Goal: Register for event/course

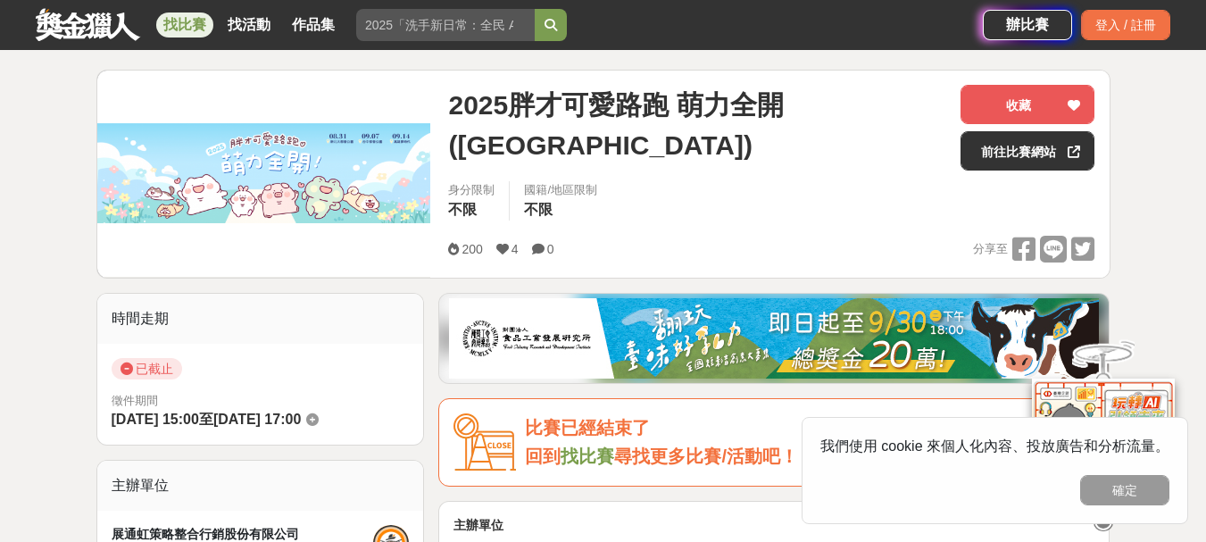
scroll to position [233, 0]
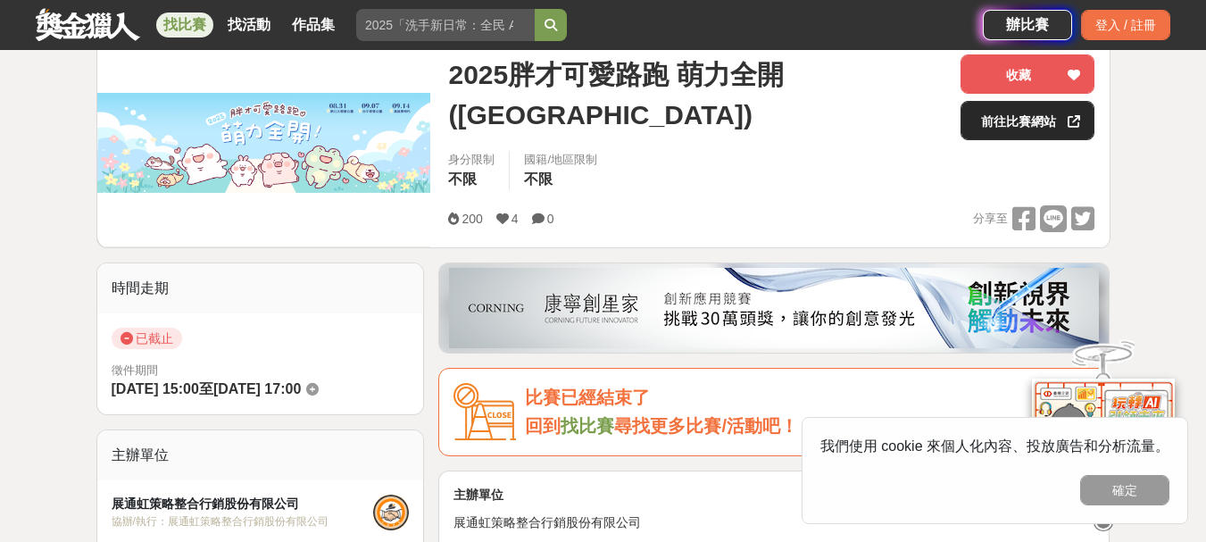
click at [1034, 127] on link "前往比賽網站" at bounding box center [1027, 120] width 134 height 39
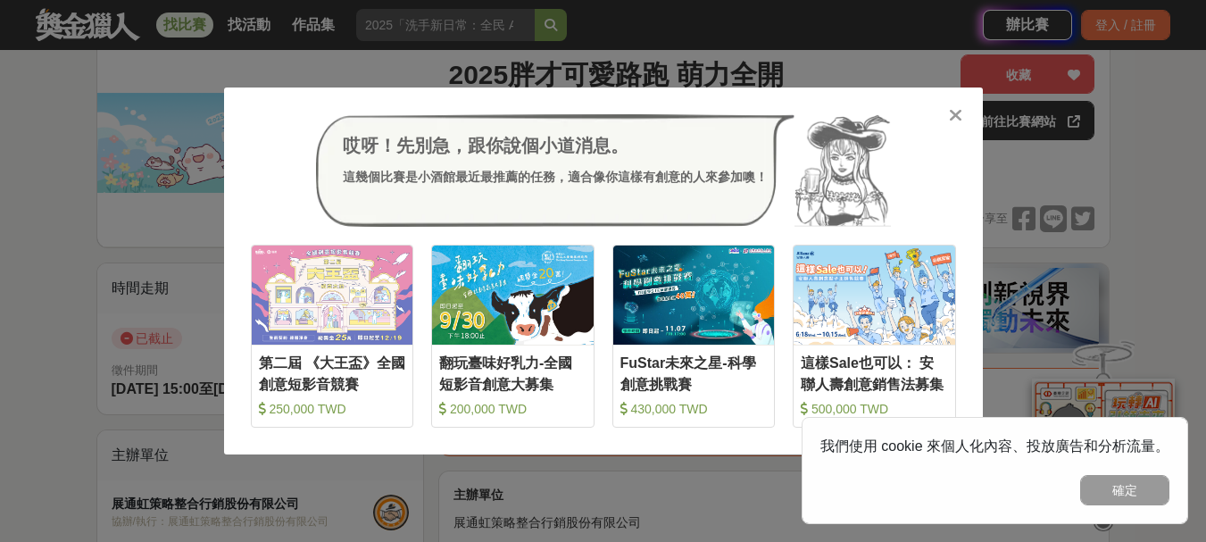
click at [955, 115] on icon at bounding box center [955, 115] width 13 height 18
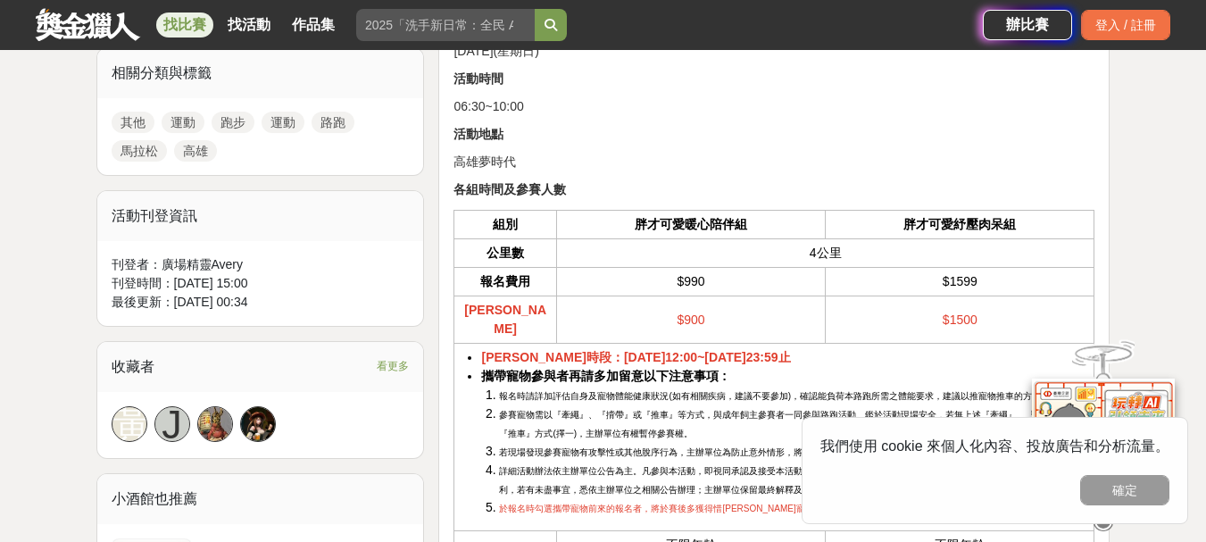
scroll to position [858, 0]
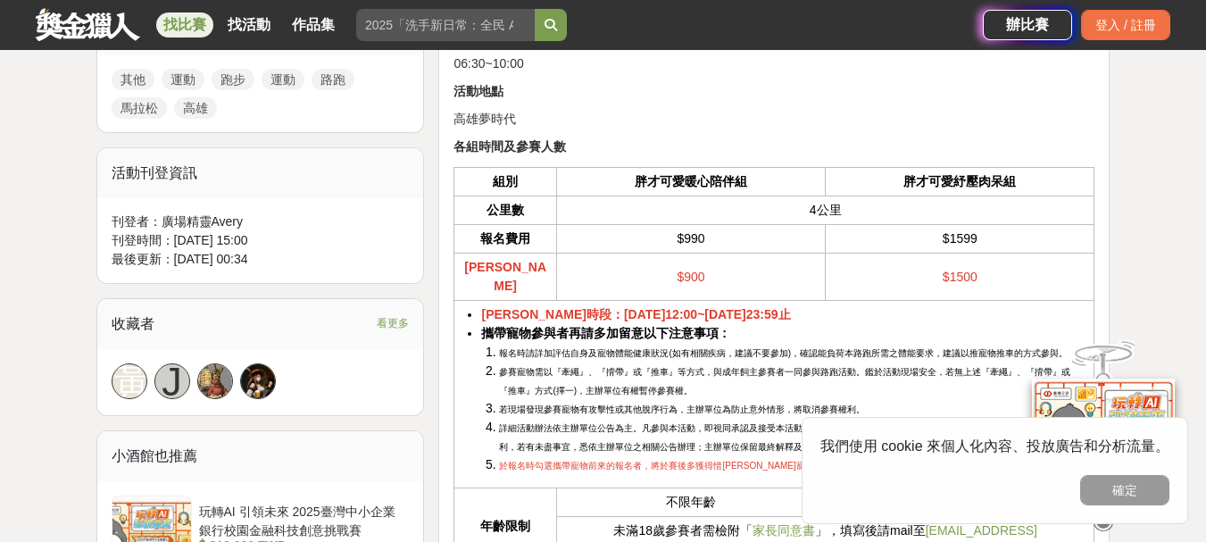
click at [1129, 492] on button "確定" at bounding box center [1124, 490] width 89 height 30
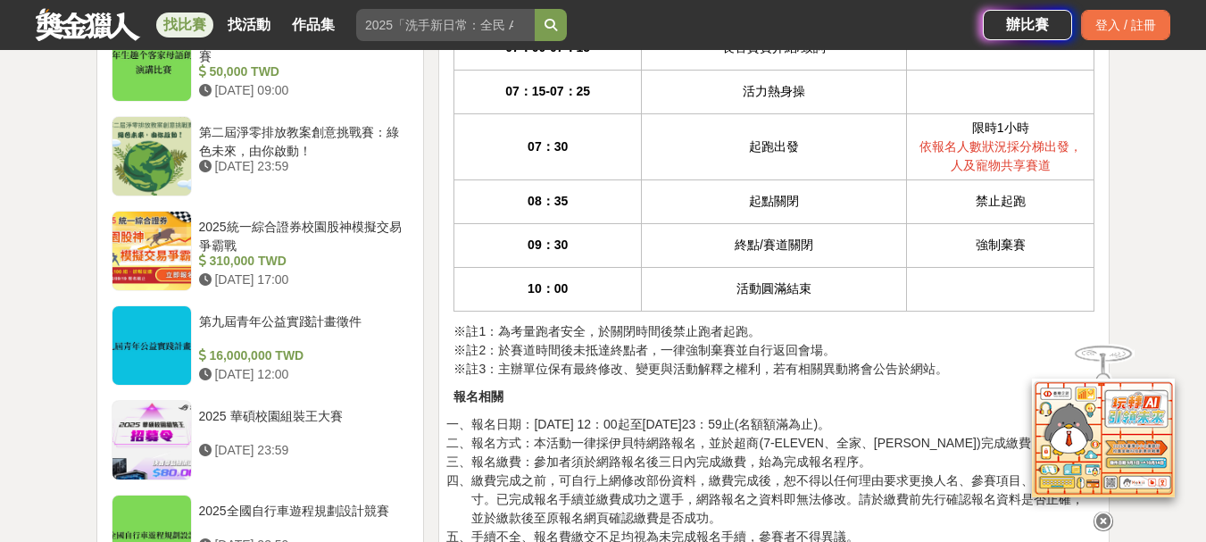
scroll to position [1840, 0]
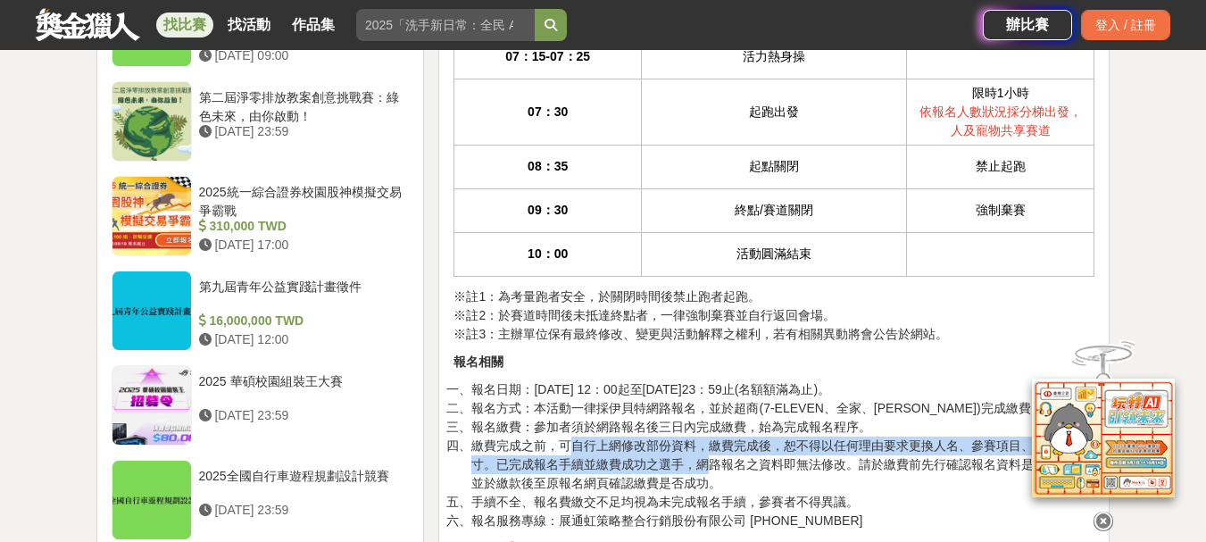
drag, startPoint x: 558, startPoint y: 409, endPoint x: 701, endPoint y: 430, distance: 144.4
click at [701, 436] on li "繳費完成之前，可自行上網修改部份資料，繳費完成後，恕不得以任何理由要求更換人名、參賽項目、衣服尺寸。已完成報名手續並繳費成功之選手，網路報名之資料即無法修改。…" at bounding box center [782, 464] width 623 height 56
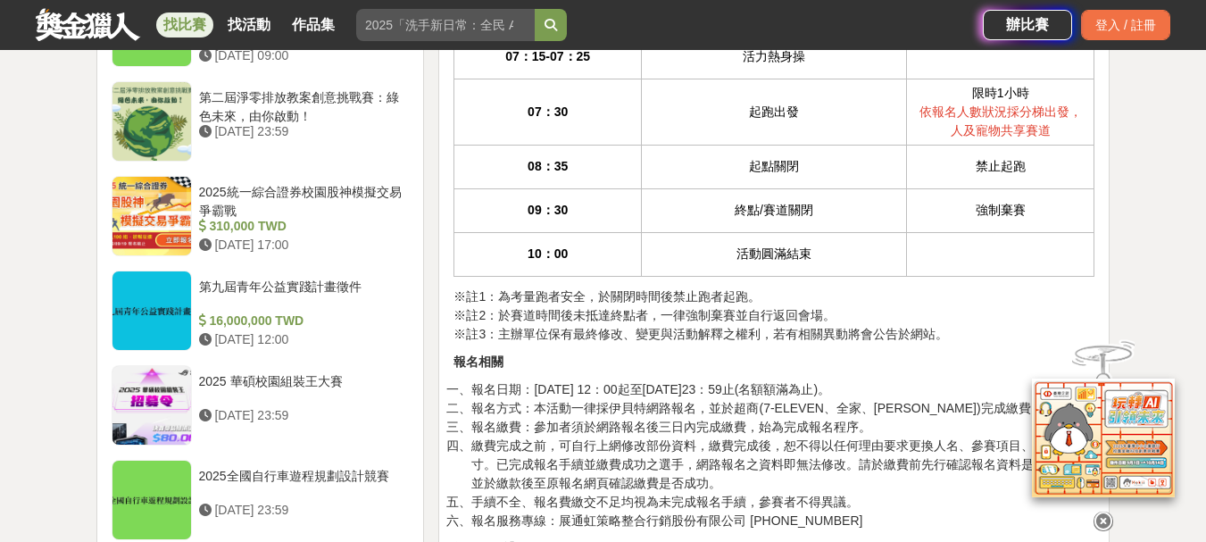
click at [868, 453] on li "繳費完成之前，可自行上網修改部份資料，繳費完成後，恕不得以任何理由要求更換人名、參賽項目、衣服尺寸。已完成報名手續並繳費成功之選手，網路報名之資料即無法修改。…" at bounding box center [782, 464] width 623 height 56
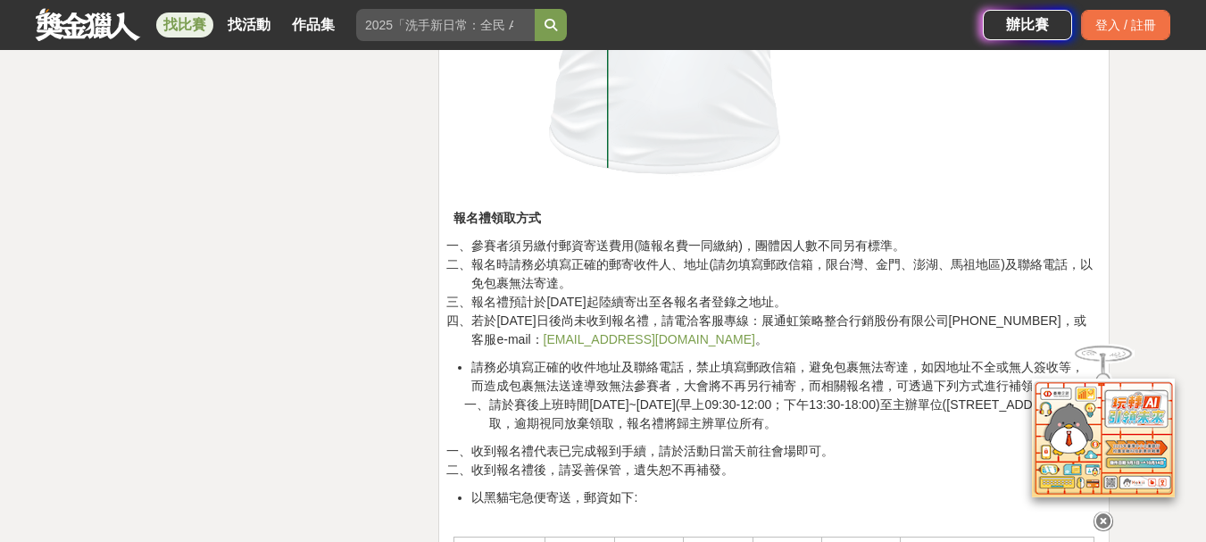
scroll to position [3982, 0]
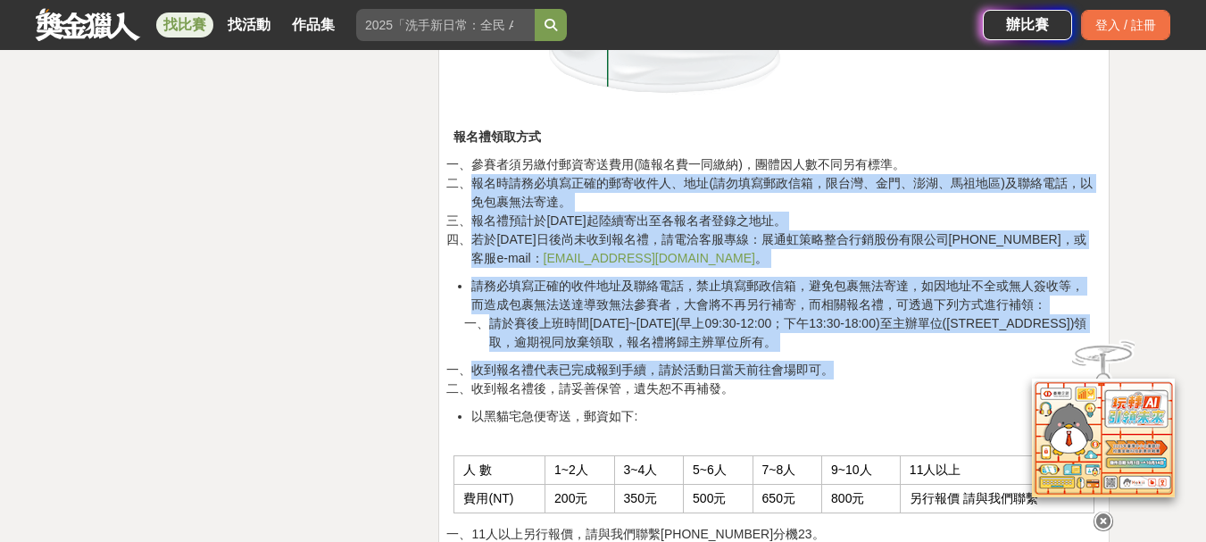
drag, startPoint x: 470, startPoint y: 146, endPoint x: 992, endPoint y: 315, distance: 547.9
click at [992, 315] on div "主辦單位 展通虹策略整合行銷股份有限公司 指導單位 高雄市政府運動發展局 活動日期 2025年9月14日(星期日) 活動時間 06:30~10:00 活動地點…" at bounding box center [773, 45] width 641 height 6617
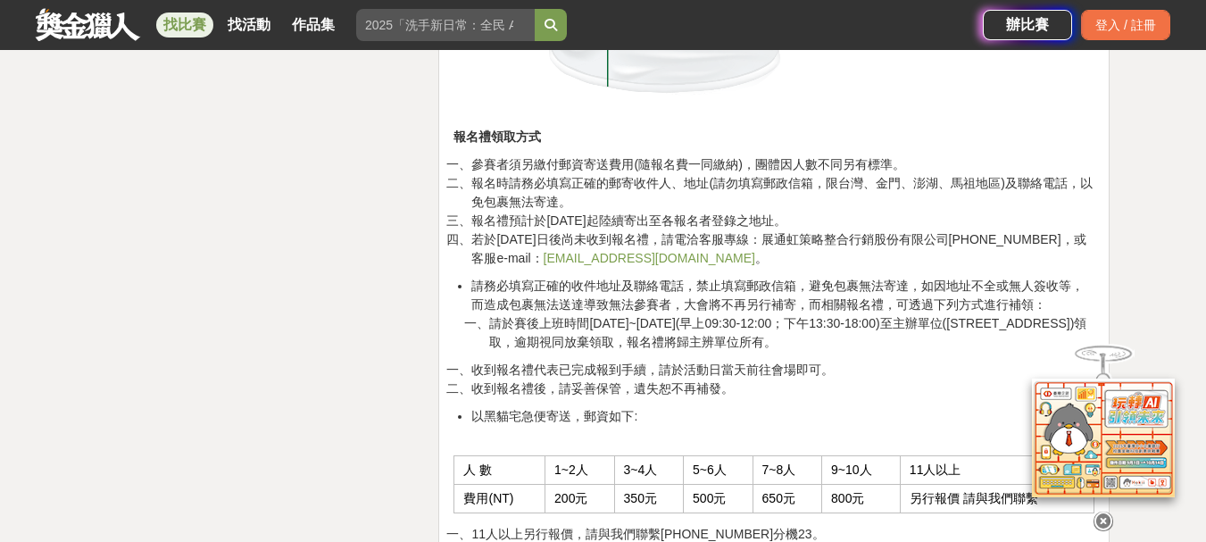
click at [933, 379] on li "收到報名禮後，請妥善保管，遺失恕不再補發。" at bounding box center [782, 388] width 623 height 19
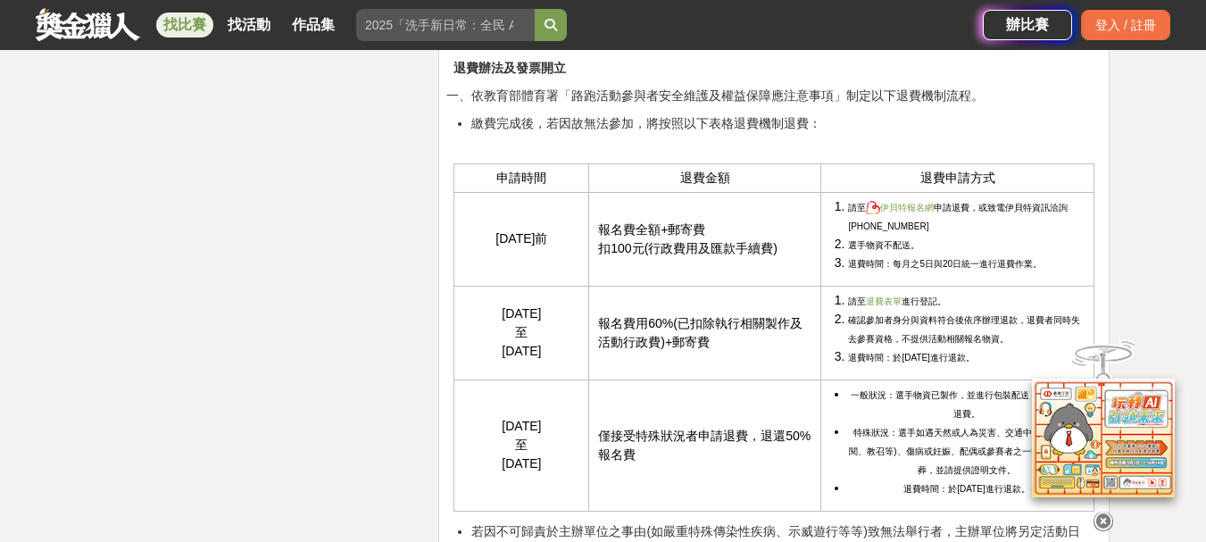
scroll to position [4606, 0]
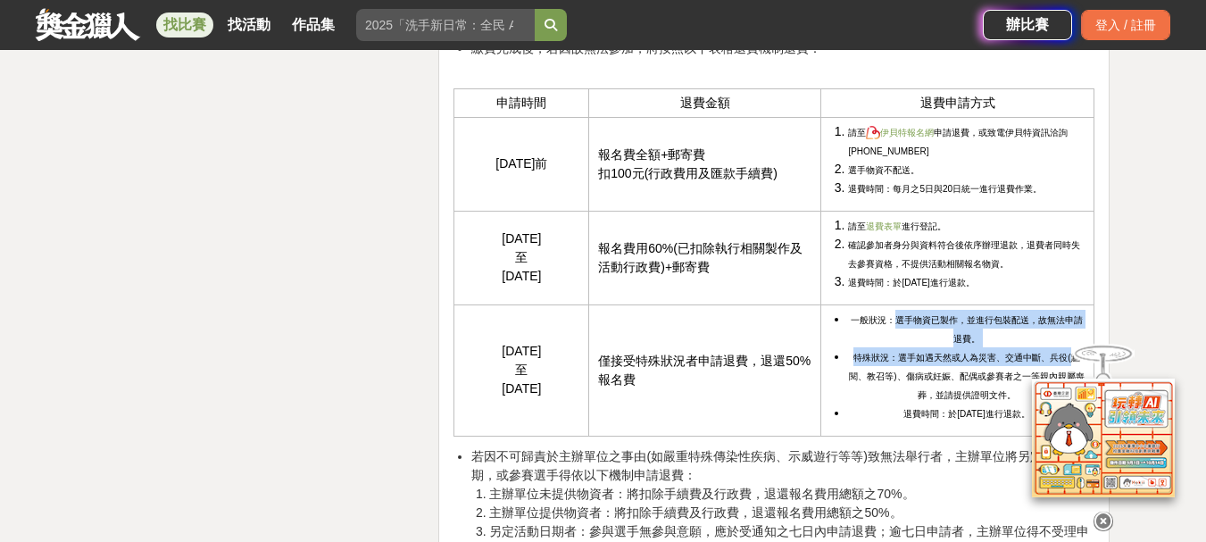
drag, startPoint x: 898, startPoint y: 266, endPoint x: 1064, endPoint y: 293, distance: 168.2
click at [1064, 310] on ul "一般狀況：選手物資已製作，並進行包裝配送，故無法申請退費。 特殊狀況：選手如遇天然或人為災害、交通中斷、兵役(點閱、教召等)、傷病或妊娠、配偶或參賽者之一等親…" at bounding box center [957, 366] width 254 height 112
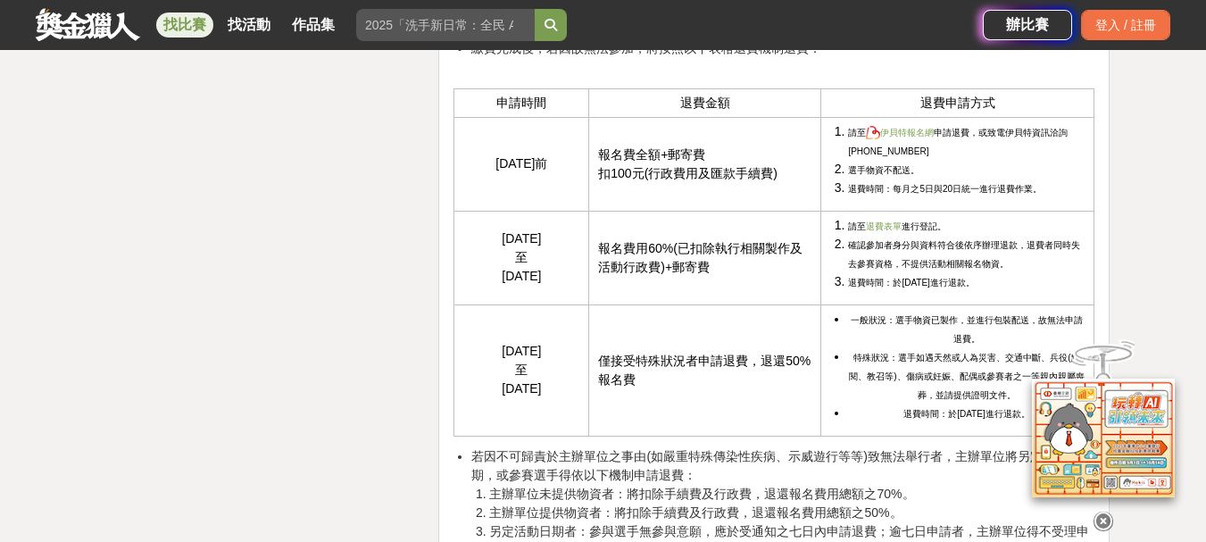
click at [1036, 339] on div at bounding box center [1103, 436] width 179 height 194
drag, startPoint x: 952, startPoint y: 319, endPoint x: 1038, endPoint y: 336, distance: 87.5
click at [1038, 347] on li "特殊狀況：選手如遇天然或人為災害、交通中斷、兵役(點閱、教召等)、傷病或妊娠、配偶或參賽者之一等親內親屬喪葬，並請提供證明文件。" at bounding box center [966, 375] width 237 height 56
click at [863, 447] on li "若因不可歸責於主辦單位之事由(如嚴重特殊傳染性疾病、示威遊行等等)致無法舉行者，主辦單位將另定活動日期，或參賽選手得依以下機制申請退費： 主辦單位未提供物資者…" at bounding box center [782, 503] width 623 height 112
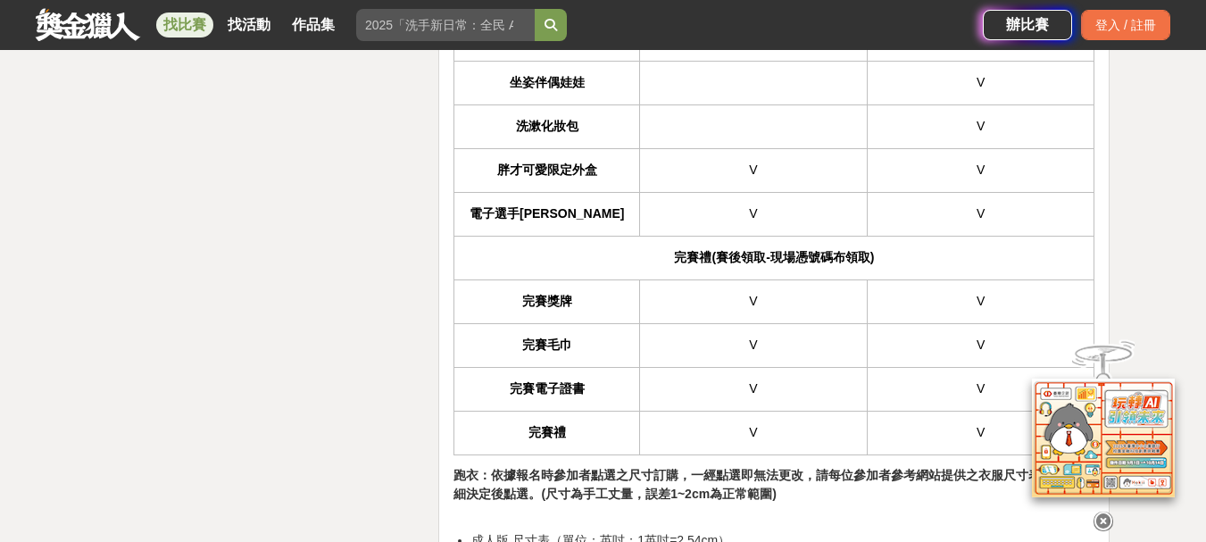
scroll to position [2554, 0]
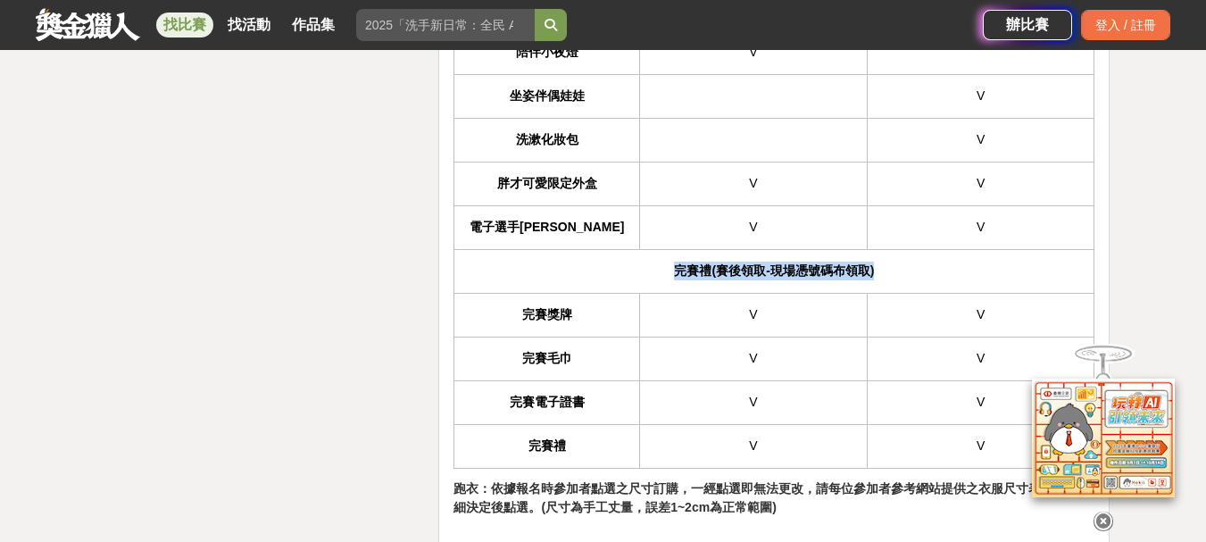
drag, startPoint x: 667, startPoint y: 236, endPoint x: 876, endPoint y: 242, distance: 209.8
click at [876, 249] on td "完賽禮(賽後領取-現場憑號碼布領取)" at bounding box center [774, 271] width 640 height 44
click at [803, 293] on td "V" at bounding box center [753, 315] width 228 height 44
drag, startPoint x: 776, startPoint y: 231, endPoint x: 874, endPoint y: 231, distance: 98.2
click at [874, 263] on strong "完賽禮(賽後領取-現場憑號碼布領取)" at bounding box center [774, 270] width 200 height 14
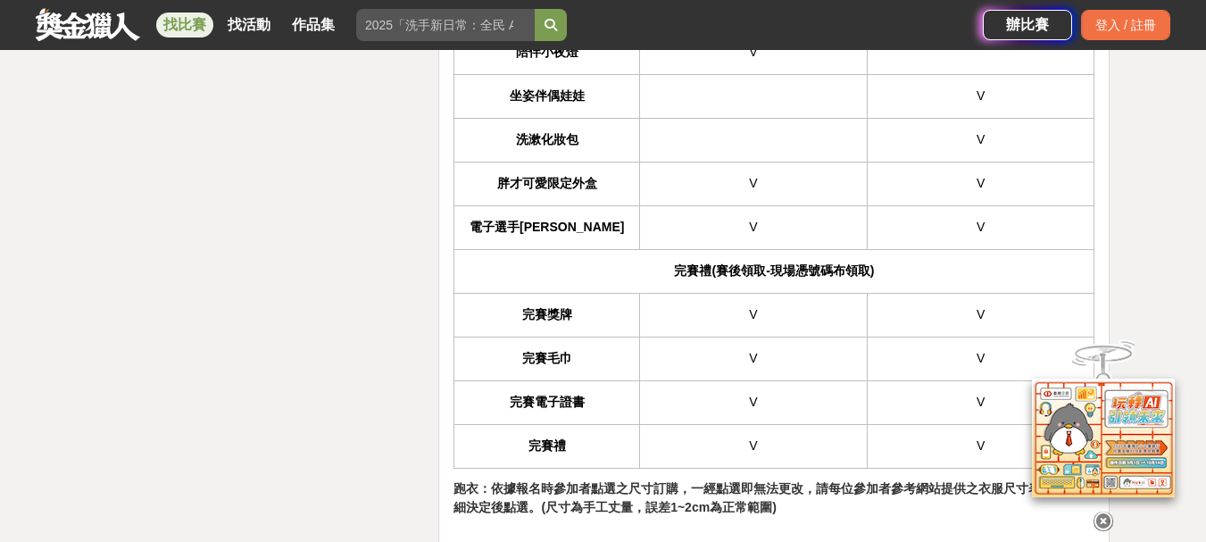
click at [851, 293] on td "V" at bounding box center [753, 315] width 228 height 44
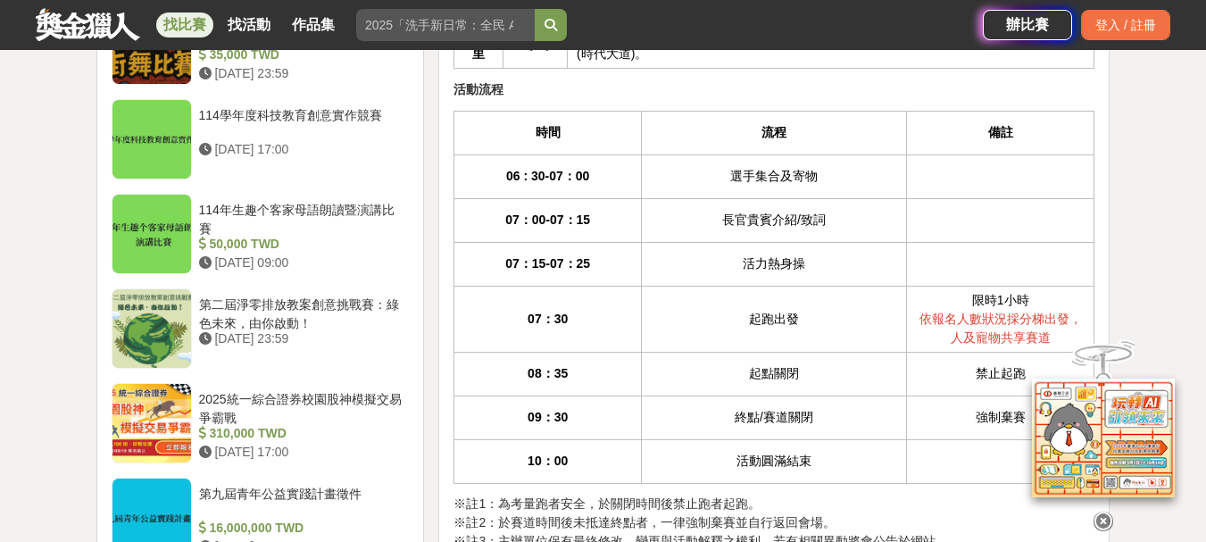
scroll to position [1618, 0]
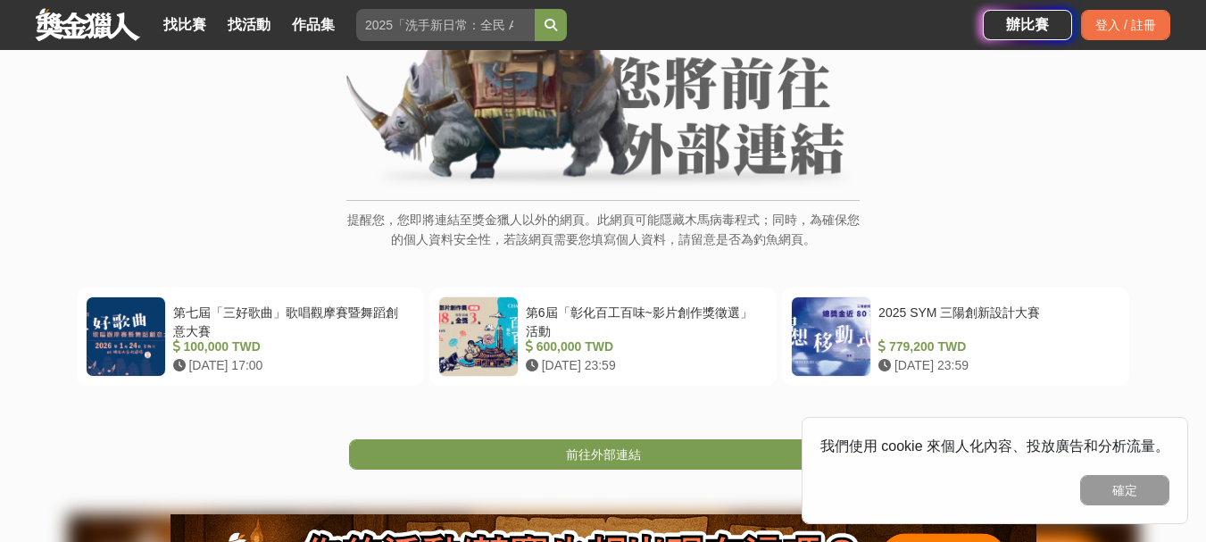
scroll to position [125, 0]
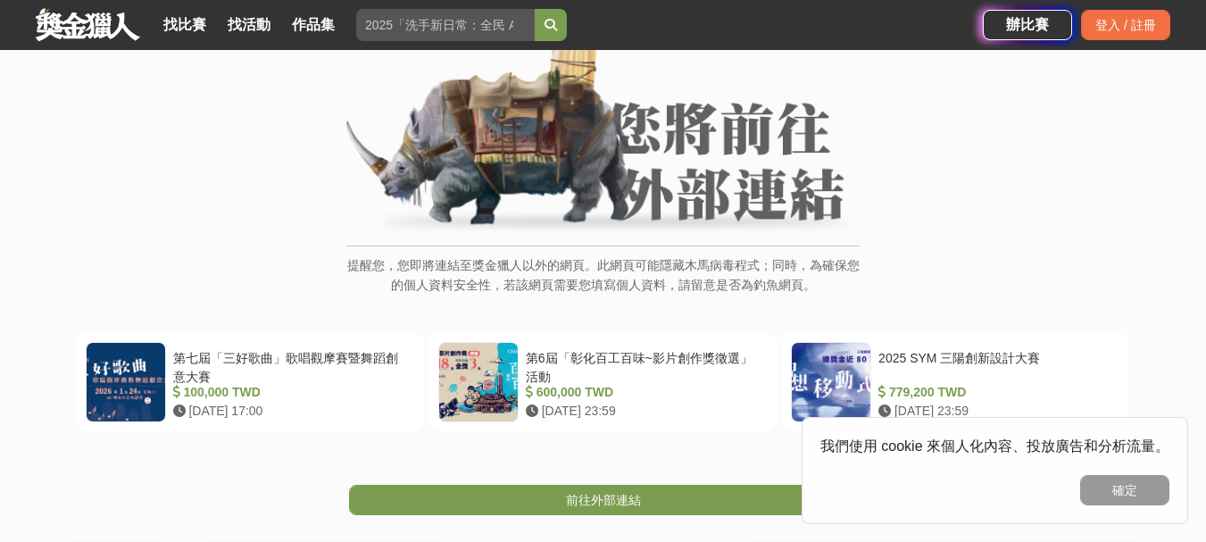
click at [573, 479] on div "前往外部連結" at bounding box center [603, 473] width 1206 height 84
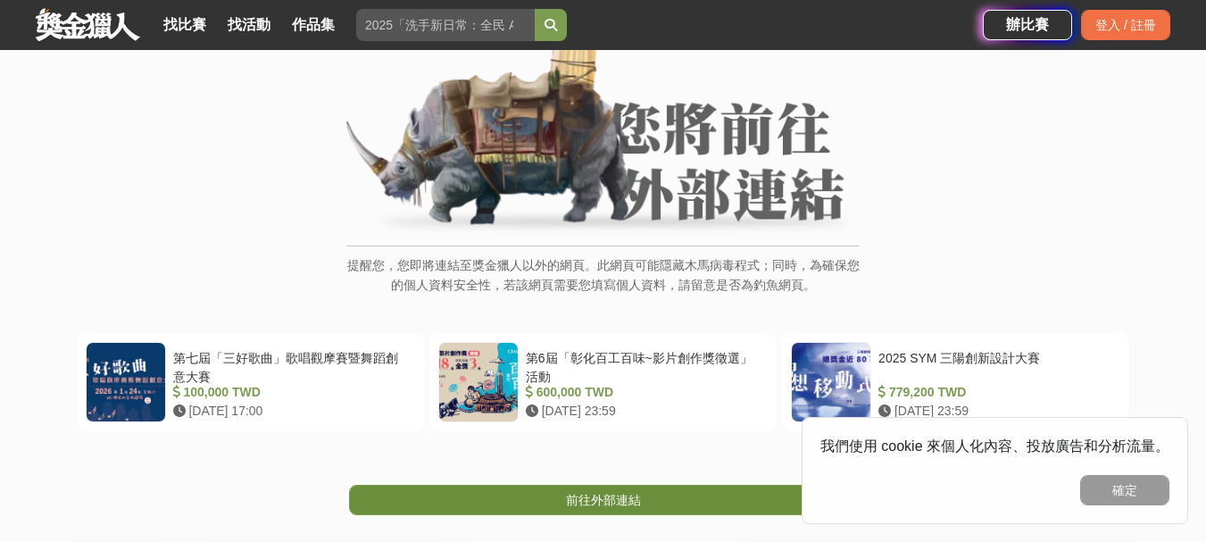
click at [570, 499] on span "前往外部連結" at bounding box center [603, 500] width 75 height 14
